Goal: Transaction & Acquisition: Purchase product/service

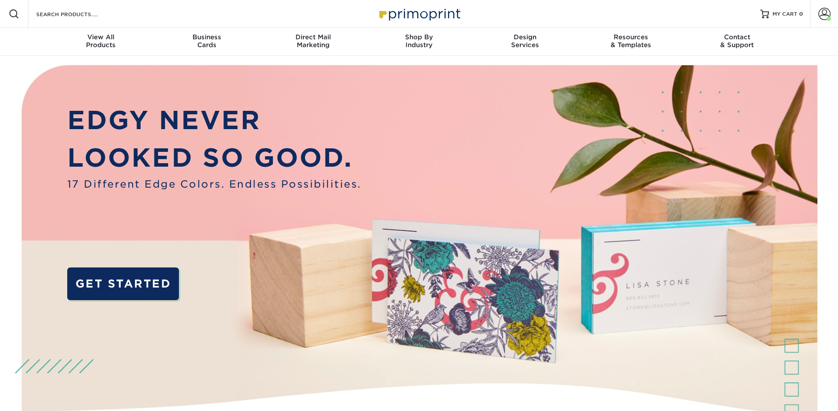
click at [137, 19] on div "Resources Menu Search Products Account Welcome, Debbie Account Dashboard Active…" at bounding box center [419, 14] width 838 height 28
click at [130, 10] on div "Resources Menu Search Products Account Welcome, Debbie Account Dashboard Active…" at bounding box center [419, 14] width 838 height 28
click at [95, 17] on input "Search Products" at bounding box center [77, 14] width 85 height 10
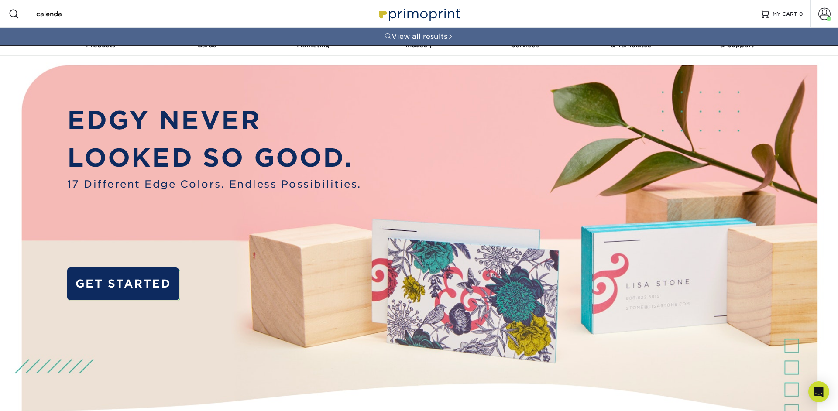
type input "calendar"
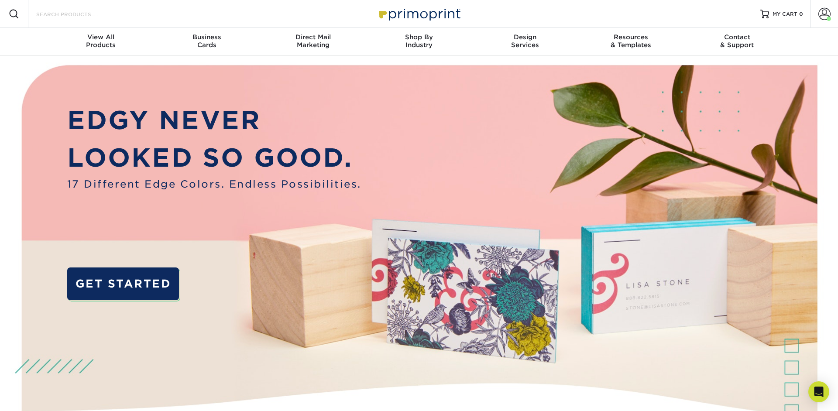
click at [121, 16] on input "Search Products" at bounding box center [77, 14] width 85 height 10
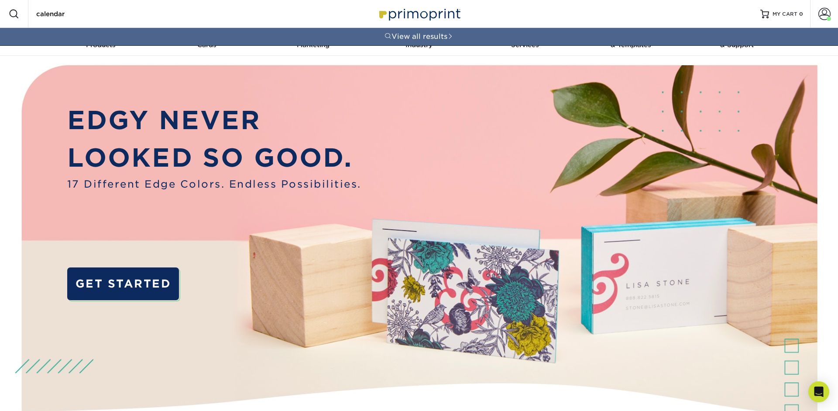
type input "calendar"
